Goal: Task Accomplishment & Management: Use online tool/utility

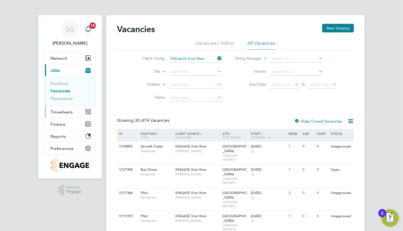
click at [63, 110] on span "Timesheets" at bounding box center [61, 111] width 22 height 5
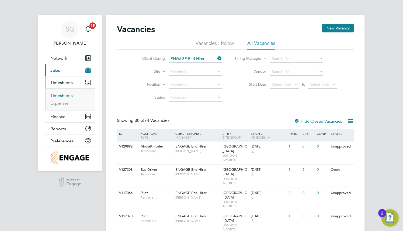
click at [67, 96] on link "Timesheets" at bounding box center [61, 95] width 22 height 5
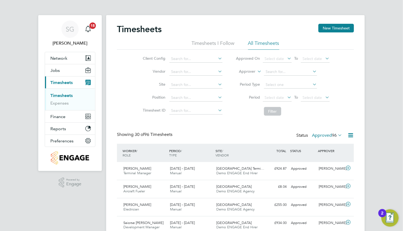
click at [317, 136] on label "Approved 96" at bounding box center [327, 134] width 30 height 5
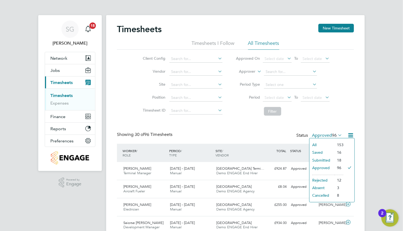
click at [316, 141] on li "All" at bounding box center [322, 145] width 25 height 8
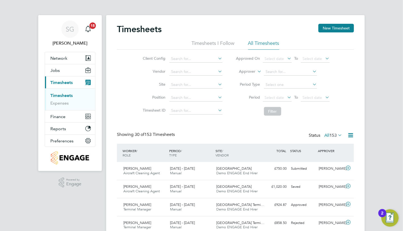
click at [330, 135] on span "153" at bounding box center [333, 134] width 7 height 5
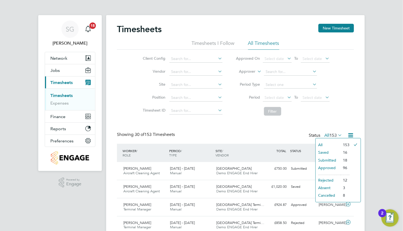
click at [328, 168] on li "Approved" at bounding box center [328, 168] width 25 height 8
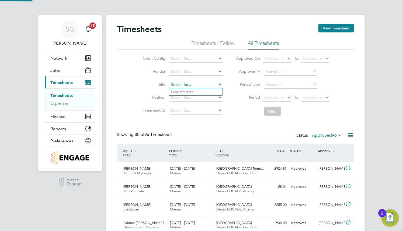
click at [208, 84] on input at bounding box center [196, 85] width 53 height 8
click at [205, 121] on li "Cardiff Airport" at bounding box center [196, 121] width 54 height 7
type input "Cardiff Airport"
click at [274, 112] on button "Filter" at bounding box center [272, 111] width 17 height 9
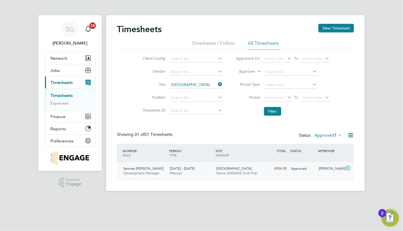
click at [237, 164] on div "Cardiff Airport Demo ENGAGE End Hirer" at bounding box center [238, 170] width 47 height 13
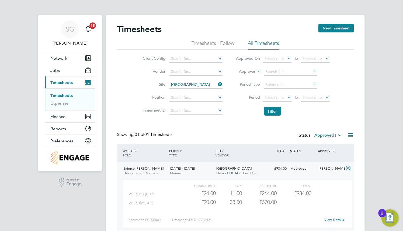
click at [337, 218] on link "View Details" at bounding box center [335, 219] width 20 height 5
drag, startPoint x: 219, startPoint y: 85, endPoint x: 231, endPoint y: 92, distance: 14.2
click at [217, 85] on icon at bounding box center [217, 84] width 0 height 8
click at [317, 135] on label "Approved 1" at bounding box center [329, 134] width 28 height 5
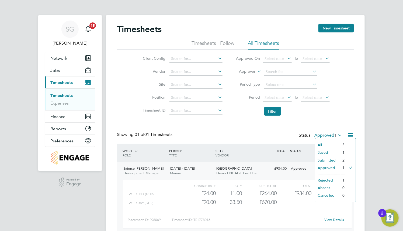
click at [325, 145] on li "All" at bounding box center [327, 145] width 25 height 8
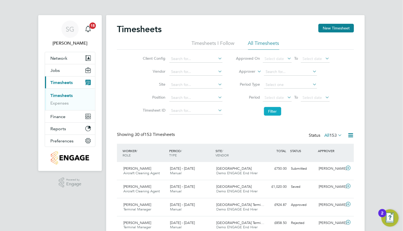
click at [276, 111] on button "Filter" at bounding box center [272, 111] width 17 height 9
click at [326, 134] on label "All 153" at bounding box center [334, 134] width 18 height 5
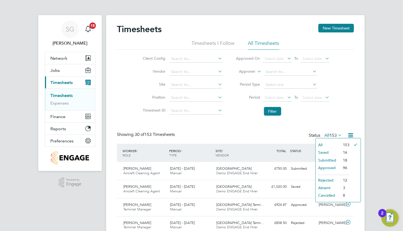
click at [321, 167] on li "Approved" at bounding box center [328, 168] width 25 height 8
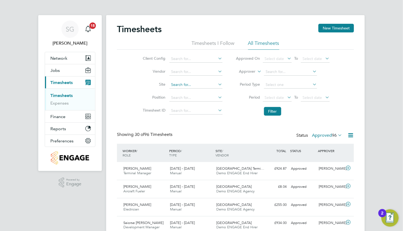
click at [186, 86] on input at bounding box center [196, 85] width 53 height 8
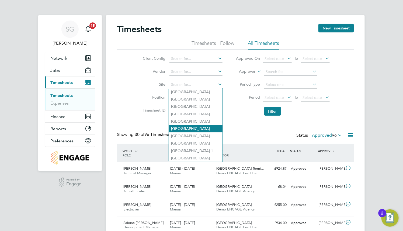
click at [191, 131] on li "City Airport" at bounding box center [196, 128] width 54 height 7
type input "City Airport"
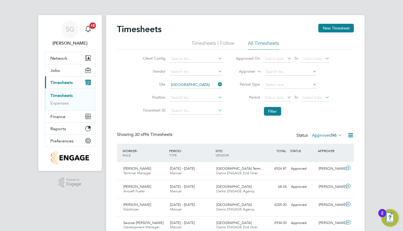
click at [189, 89] on li "Site City Airport" at bounding box center [182, 84] width 95 height 13
click at [190, 87] on input at bounding box center [196, 85] width 53 height 8
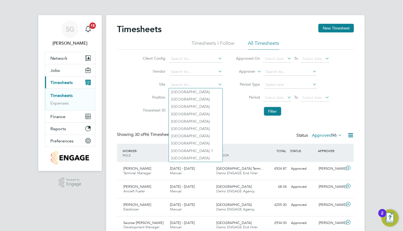
click at [130, 97] on div "Client Config Vendor Site Position Timesheet ID Approved On Select date To Sele…" at bounding box center [235, 84] width 237 height 68
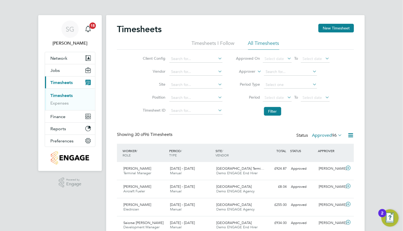
click at [332, 136] on span "96" at bounding box center [334, 134] width 5 height 5
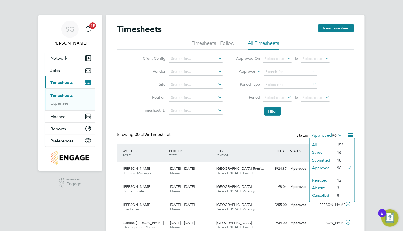
click at [316, 144] on li "All" at bounding box center [322, 145] width 25 height 8
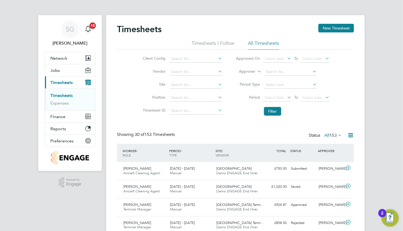
click at [330, 136] on span "153" at bounding box center [333, 134] width 7 height 5
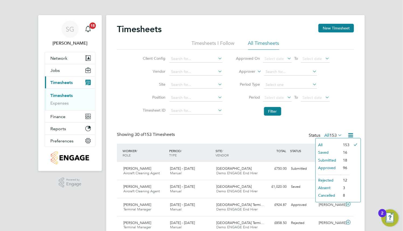
click at [328, 167] on li "Approved" at bounding box center [328, 168] width 25 height 8
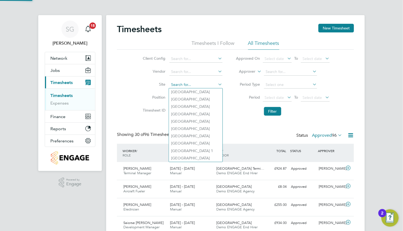
click at [196, 87] on input at bounding box center [196, 85] width 53 height 8
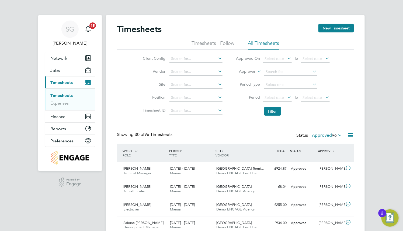
click at [197, 136] on li "Edinburgh Airport" at bounding box center [196, 135] width 54 height 7
type input "Edinburgh Airport"
click at [274, 115] on button "Filter" at bounding box center [272, 111] width 17 height 9
drag, startPoint x: 230, startPoint y: 101, endPoint x: 226, endPoint y: 94, distance: 8.1
click at [231, 101] on li "Period Select date To Select date" at bounding box center [282, 97] width 107 height 13
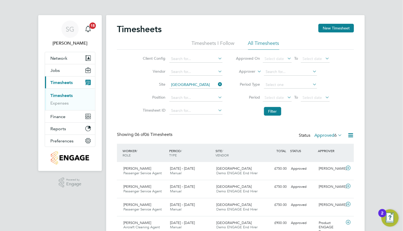
click at [217, 81] on icon at bounding box center [217, 84] width 0 height 8
click at [210, 86] on input at bounding box center [196, 85] width 53 height 8
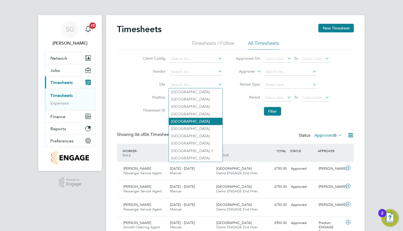
click at [207, 121] on li "Cardiff Airport" at bounding box center [196, 121] width 54 height 7
type input "Cardiff Airport"
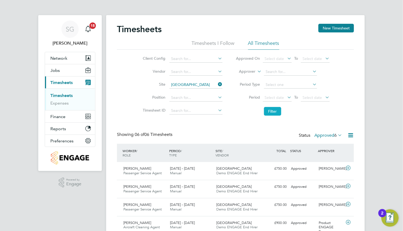
click at [276, 109] on button "Filter" at bounding box center [272, 111] width 17 height 9
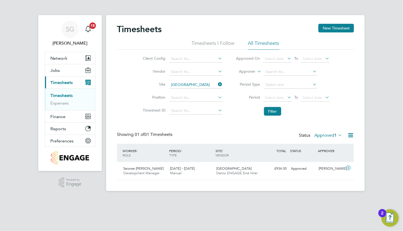
click at [217, 83] on icon at bounding box center [217, 84] width 0 height 8
click at [337, 136] on icon at bounding box center [337, 135] width 0 height 8
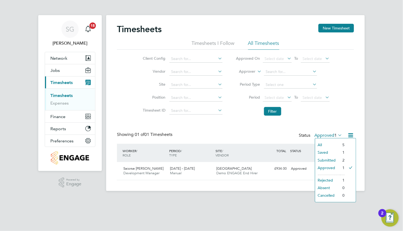
click at [330, 141] on li "All" at bounding box center [327, 145] width 25 height 8
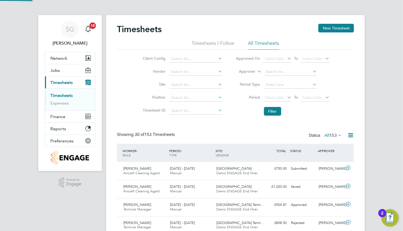
scroll to position [13, 47]
click at [333, 135] on span "153" at bounding box center [333, 134] width 7 height 5
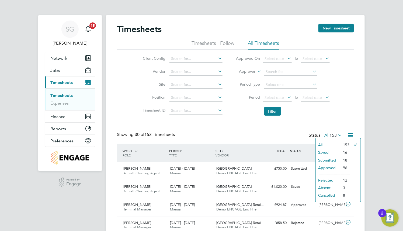
click at [335, 168] on li "Approved" at bounding box center [328, 168] width 25 height 8
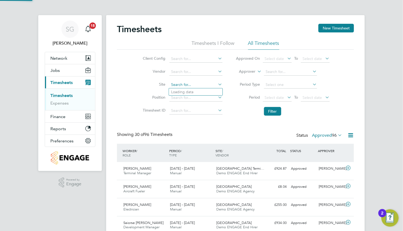
click at [198, 85] on input at bounding box center [196, 85] width 53 height 8
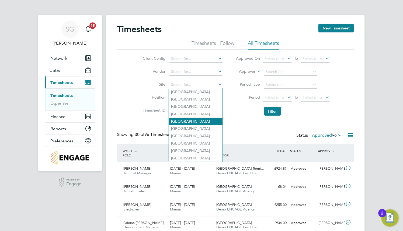
click at [197, 121] on li "Cardiff Airport" at bounding box center [196, 121] width 54 height 7
type input "Cardiff Airport"
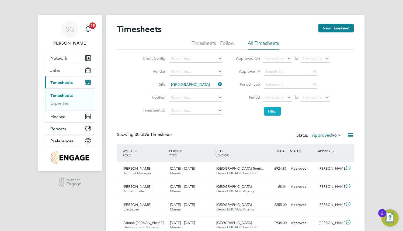
click at [269, 112] on button "Filter" at bounding box center [272, 111] width 17 height 9
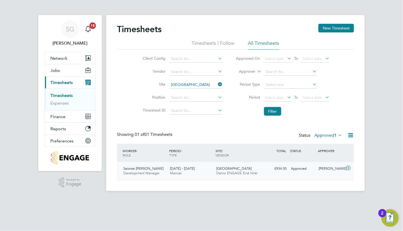
click at [204, 168] on div "2 - 8 Jun 2025 Manual" at bounding box center [191, 170] width 47 height 13
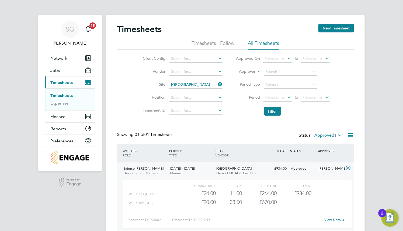
click at [341, 219] on link "View Details" at bounding box center [335, 219] width 20 height 5
click at [217, 85] on icon at bounding box center [217, 84] width 0 height 8
click at [61, 119] on button "Finance" at bounding box center [70, 116] width 50 height 12
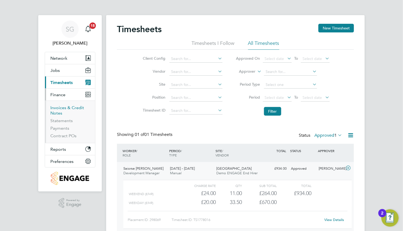
click at [64, 110] on link "Invoices & Credit Notes" at bounding box center [67, 110] width 34 height 11
click at [64, 108] on link "Invoices & Credit Notes" at bounding box center [67, 110] width 34 height 11
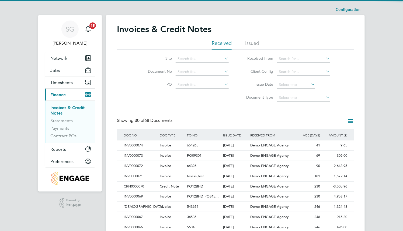
scroll to position [10, 37]
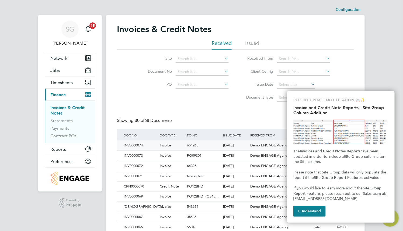
click at [247, 145] on div "20 Aug 2025" at bounding box center [235, 145] width 27 height 10
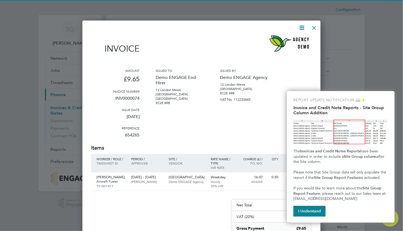
click at [310, 216] on div "REPORT UPDATE NOTIFICATION 📖✨ Invoice and Credit Note Reports - Site Group Colu…" at bounding box center [341, 156] width 108 height 131
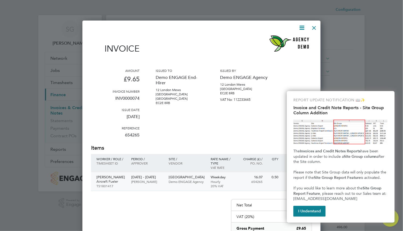
click at [188, 181] on p "Demo ENGAGE Agency" at bounding box center [187, 181] width 37 height 4
click at [314, 24] on div at bounding box center [315, 27] width 10 height 10
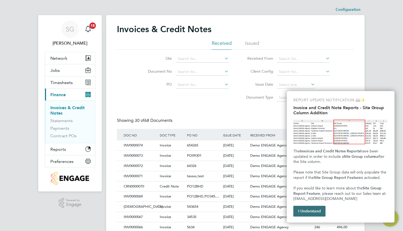
click at [315, 210] on button "I Understand" at bounding box center [310, 210] width 32 height 11
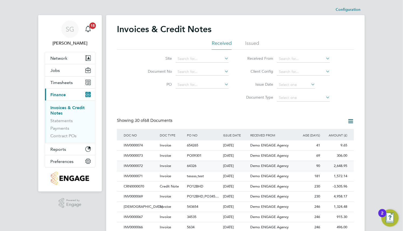
click at [194, 166] on span "64326" at bounding box center [191, 165] width 9 height 5
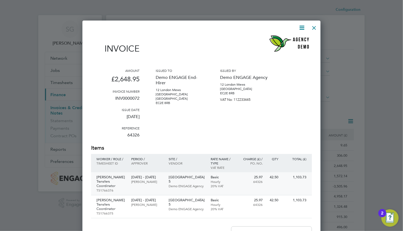
click at [193, 183] on p "Demo ENGAGE Agency" at bounding box center [187, 185] width 37 height 4
click at [312, 26] on div at bounding box center [315, 27] width 10 height 10
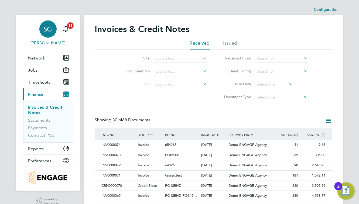
scroll to position [10, 36]
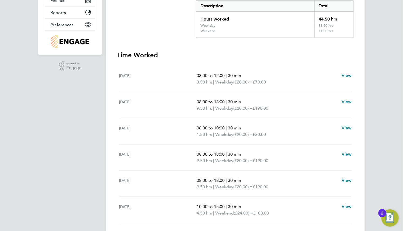
scroll to position [181, 0]
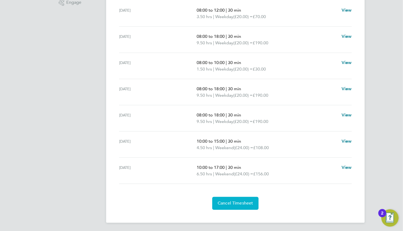
click at [251, 206] on button "Cancel Timesheet" at bounding box center [235, 203] width 46 height 13
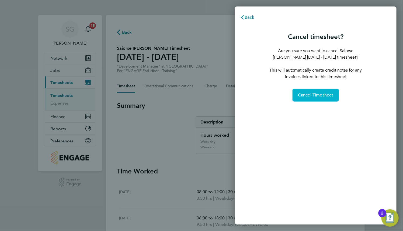
click at [310, 94] on span "Cancel Timesheet" at bounding box center [316, 94] width 36 height 5
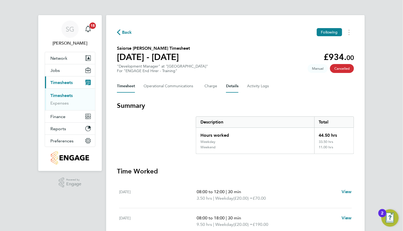
click at [233, 88] on button "Details" at bounding box center [232, 86] width 12 height 13
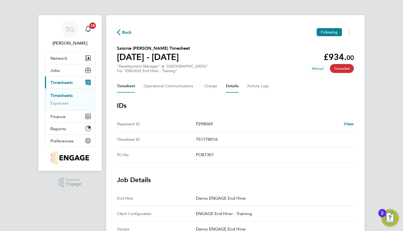
click at [133, 85] on button "Timesheet" at bounding box center [126, 86] width 18 height 13
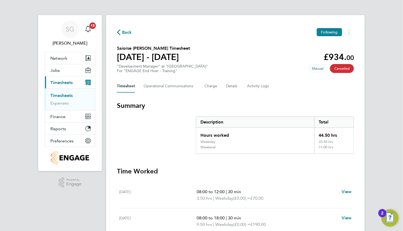
click at [336, 75] on div "Back Following Saiorse Harper's Timesheet 02 - 08 Jun 2025 £934. 00 "Developmen…" at bounding box center [235, 196] width 259 height 363
click at [342, 75] on div "Back Following Saiorse Harper's Timesheet 02 - 08 Jun 2025 £934. 00 "Developmen…" at bounding box center [235, 196] width 259 height 363
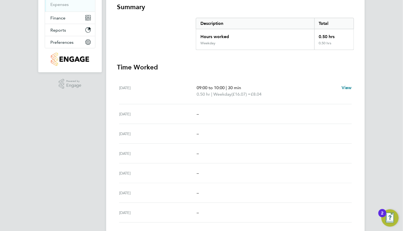
scroll to position [137, 0]
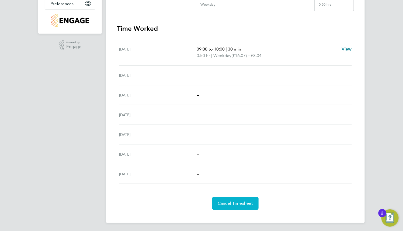
click at [241, 202] on span "Cancel Timesheet" at bounding box center [236, 202] width 36 height 5
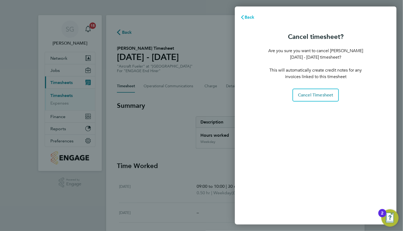
click at [245, 15] on span "Back" at bounding box center [250, 17] width 10 height 5
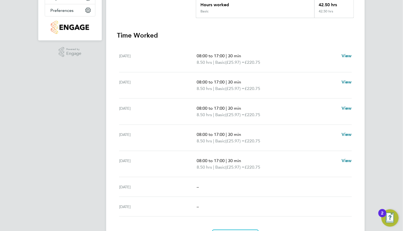
scroll to position [163, 0]
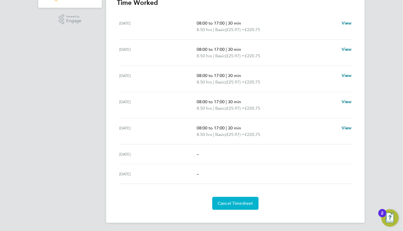
click at [217, 202] on button "Cancel Timesheet" at bounding box center [235, 203] width 46 height 13
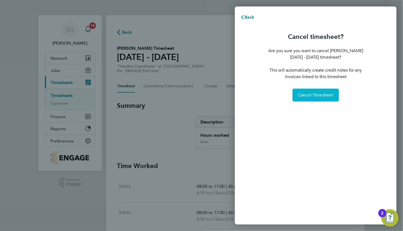
click at [310, 93] on span "Cancel Timesheet" at bounding box center [316, 94] width 36 height 5
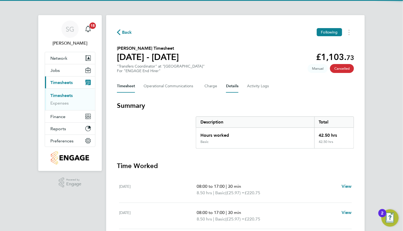
click at [233, 86] on button "Details" at bounding box center [232, 86] width 12 height 13
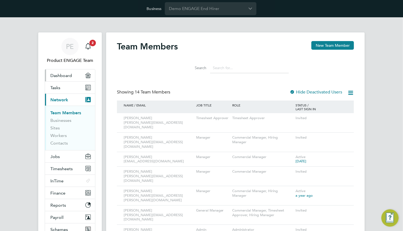
click at [59, 74] on span "Dashboard" at bounding box center [61, 75] width 22 height 5
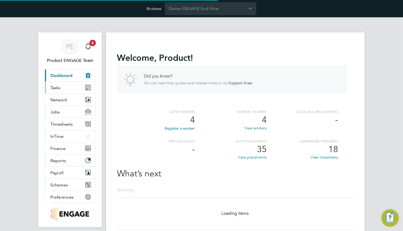
click at [60, 88] on span "Tasks" at bounding box center [55, 87] width 10 height 5
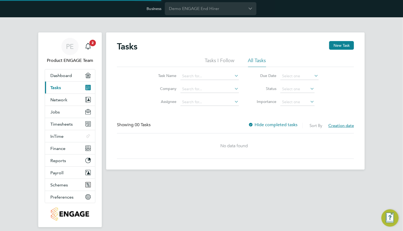
click at [62, 92] on link "Current page: Tasks" at bounding box center [70, 87] width 50 height 12
click at [63, 98] on span "Network" at bounding box center [58, 99] width 17 height 5
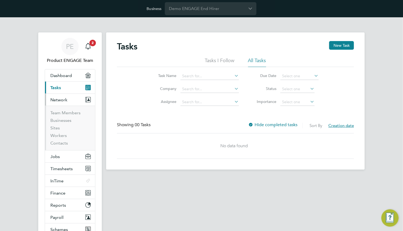
click at [68, 109] on ul "Team Members Businesses Sites Workers Contacts" at bounding box center [70, 127] width 50 height 44
click at [68, 112] on link "Team Members" at bounding box center [65, 112] width 30 height 5
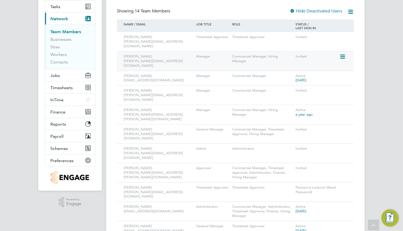
scroll to position [118, 0]
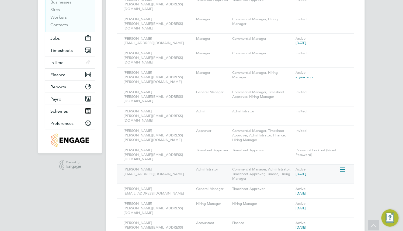
click at [345, 166] on icon at bounding box center [342, 169] width 5 height 6
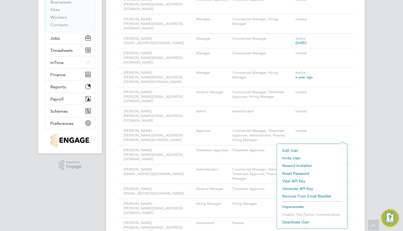
click at [293, 204] on li "Impersonate" at bounding box center [312, 206] width 65 height 8
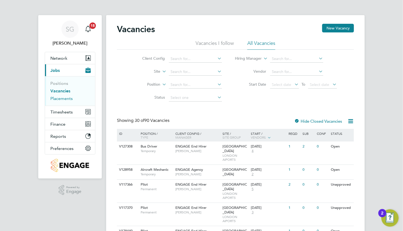
click at [62, 99] on link "Placements" at bounding box center [61, 98] width 22 height 5
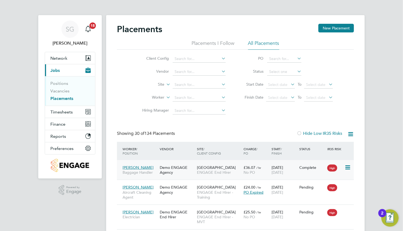
click at [254, 166] on span "£36.07" at bounding box center [250, 167] width 12 height 5
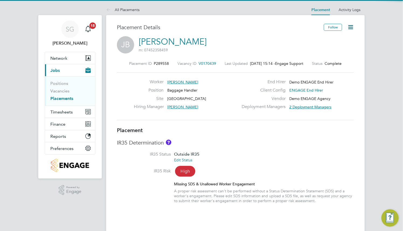
click at [348, 28] on icon at bounding box center [351, 27] width 7 height 7
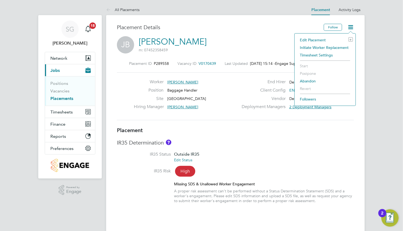
click at [331, 48] on li "Initiate Worker Replacement" at bounding box center [326, 48] width 56 height 8
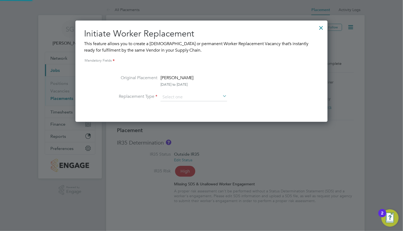
scroll to position [101, 252]
click at [213, 102] on li "Replacement Type" at bounding box center [202, 99] width 196 height 13
click at [212, 98] on input at bounding box center [194, 97] width 67 height 8
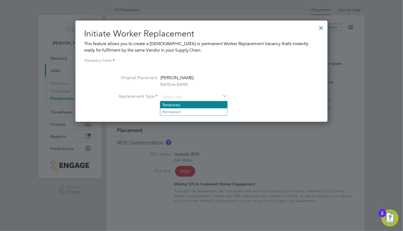
click at [209, 105] on li "Temporary" at bounding box center [193, 104] width 67 height 7
type input "Temporary"
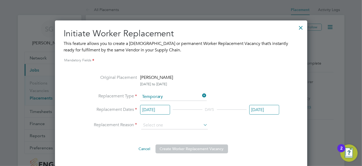
scroll to position [9, 106]
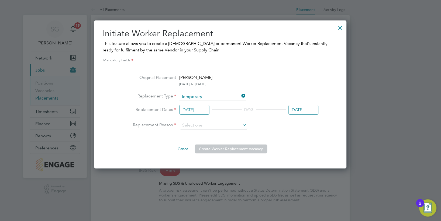
click at [403, 75] on div at bounding box center [220, 110] width 441 height 221
